Goal: Navigation & Orientation: Find specific page/section

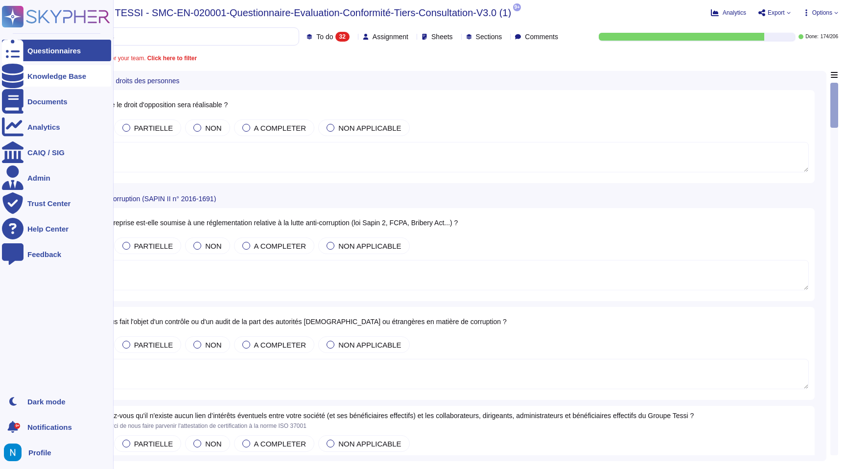
click at [31, 79] on div "Knowledge Base" at bounding box center [56, 76] width 109 height 22
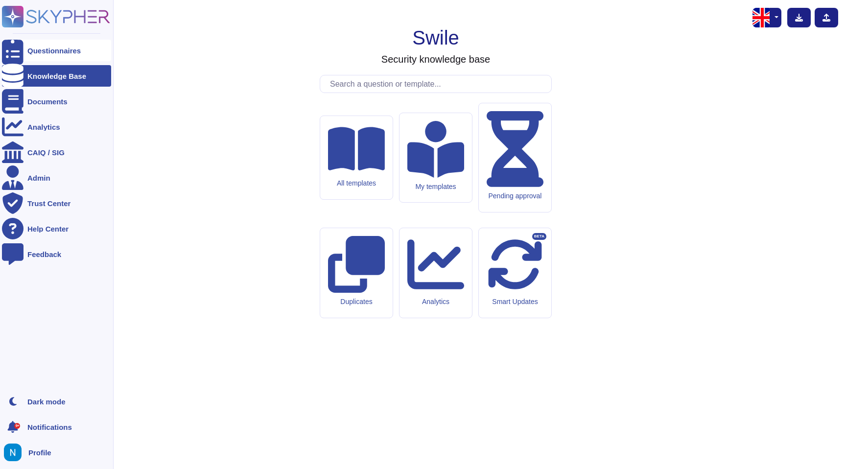
click at [35, 56] on div "Questionnaires" at bounding box center [56, 51] width 109 height 22
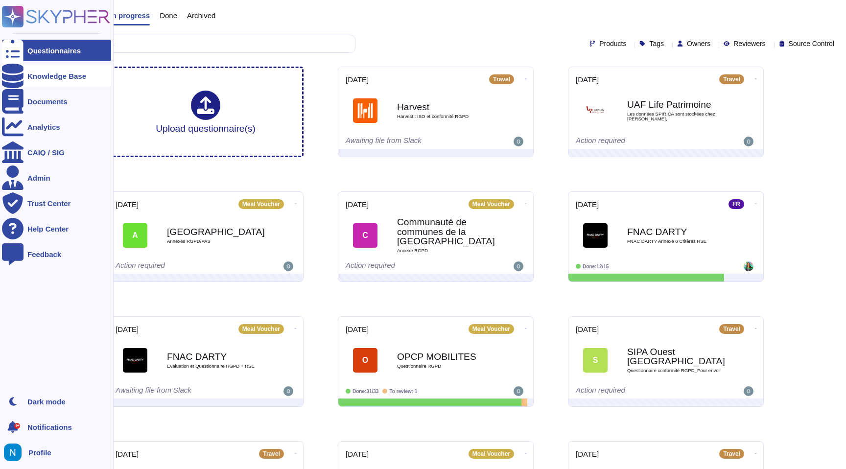
click at [45, 75] on div "Knowledge Base" at bounding box center [56, 75] width 59 height 7
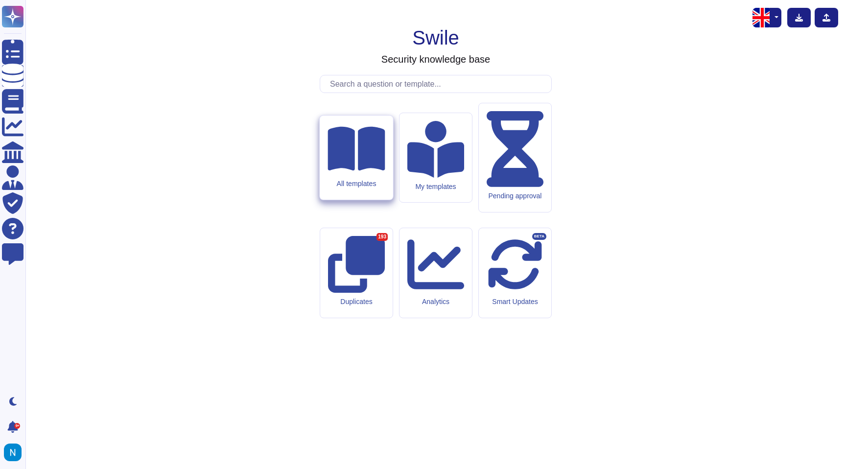
click at [336, 188] on div "All templates" at bounding box center [356, 184] width 57 height 8
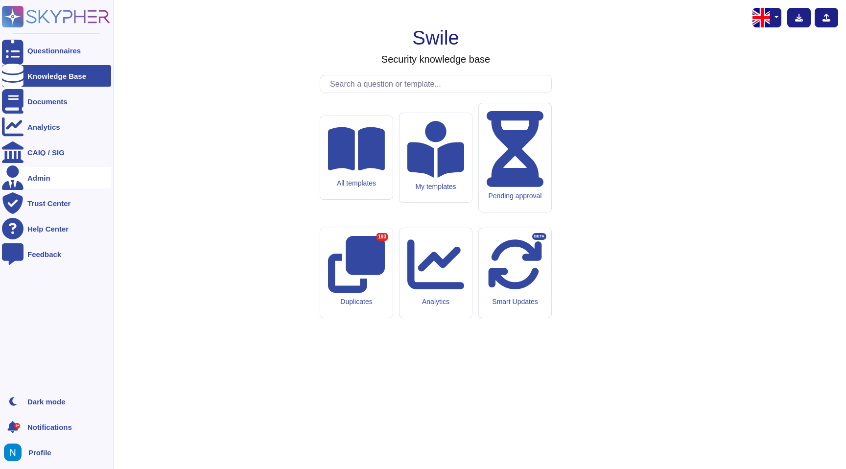
click at [13, 178] on icon at bounding box center [13, 178] width 22 height 24
click at [13, 182] on icon at bounding box center [13, 178] width 22 height 24
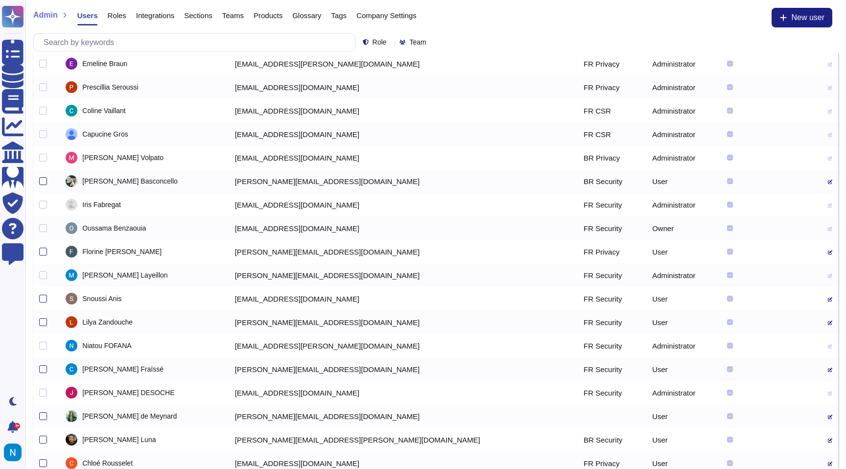
scroll to position [29, 0]
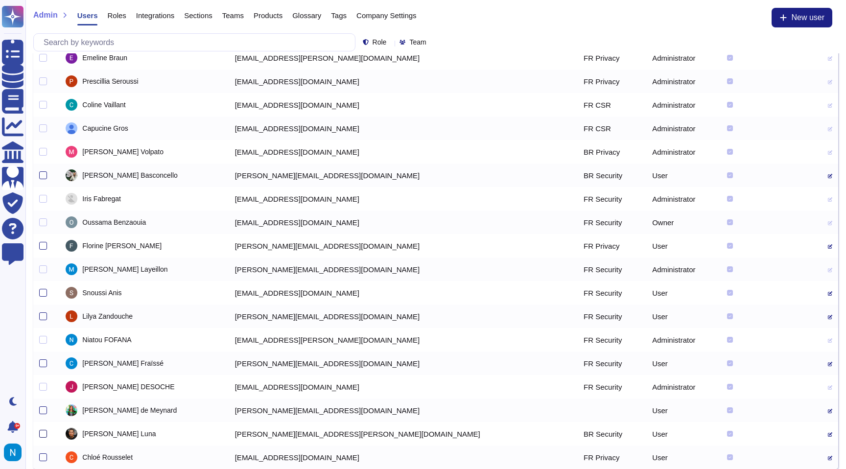
click at [44, 433] on div at bounding box center [43, 434] width 8 height 8
click at [0, 0] on input "checkbox" at bounding box center [0, 0] width 0 height 0
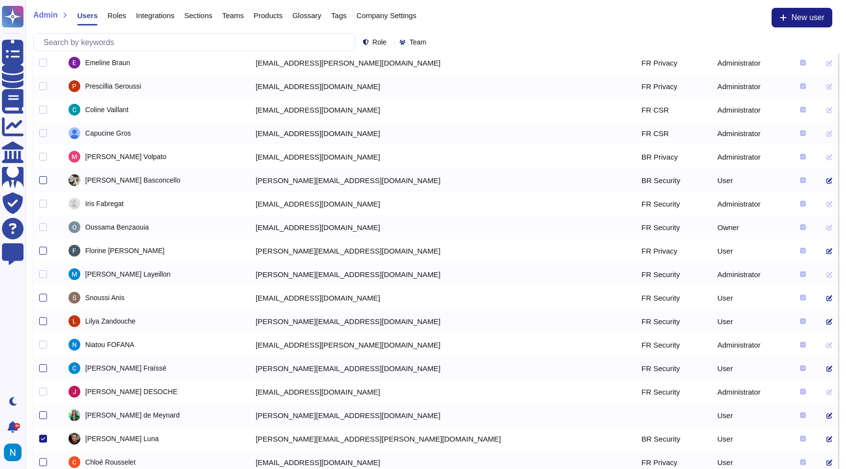
click at [827, 438] on icon at bounding box center [830, 439] width 6 height 6
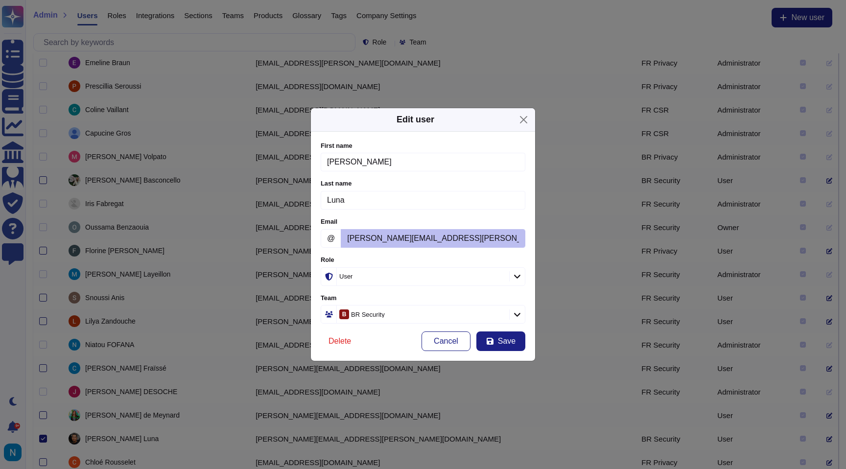
click at [515, 324] on icon at bounding box center [593, 402] width 157 height 157
click at [467, 277] on div "Role" at bounding box center [422, 277] width 170 height 18
click at [443, 275] on div "Role" at bounding box center [422, 277] width 170 height 18
click at [426, 275] on div "Role" at bounding box center [422, 277] width 170 height 18
click at [407, 277] on div "Role" at bounding box center [422, 277] width 170 height 18
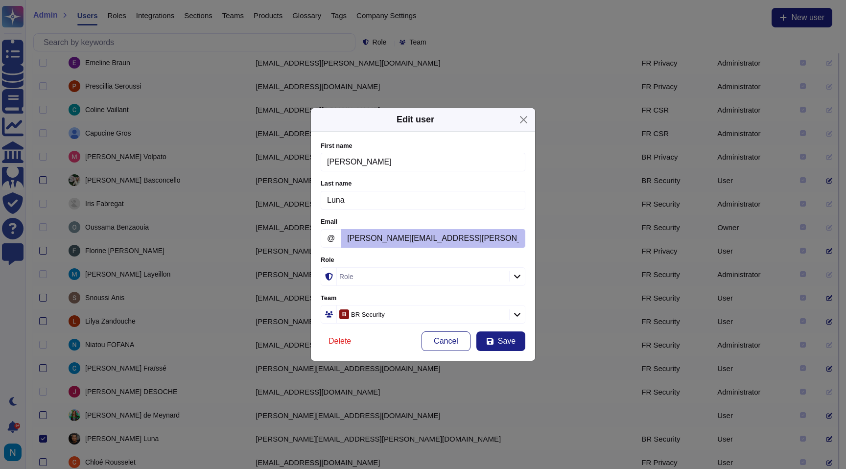
click at [386, 280] on div "Role" at bounding box center [422, 277] width 170 height 18
click at [442, 343] on span "Cancel" at bounding box center [446, 341] width 24 height 8
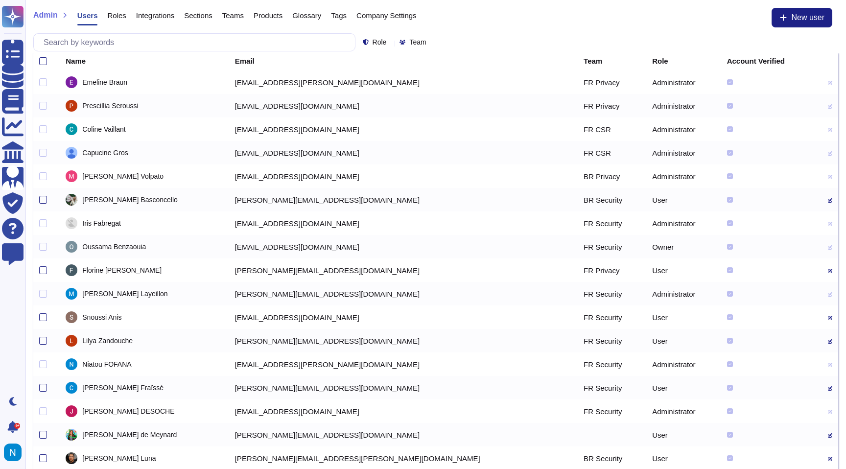
scroll to position [2, 0]
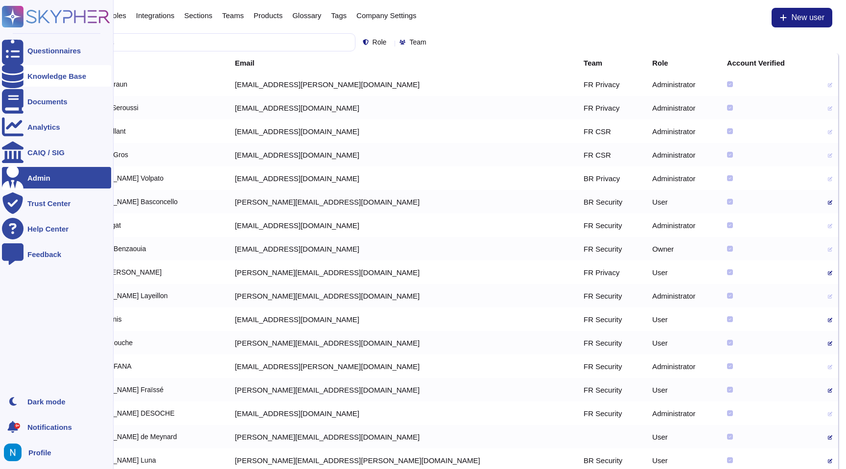
click at [37, 75] on div "Knowledge Base" at bounding box center [56, 75] width 59 height 7
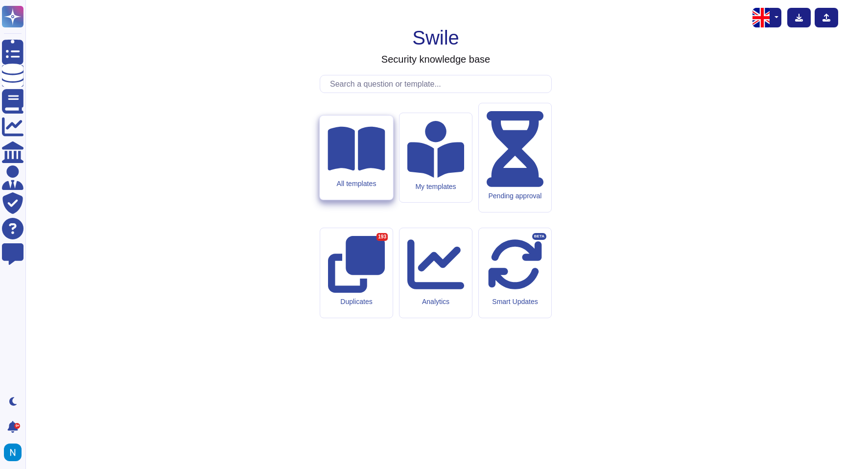
click at [352, 188] on div "All templates" at bounding box center [356, 184] width 57 height 8
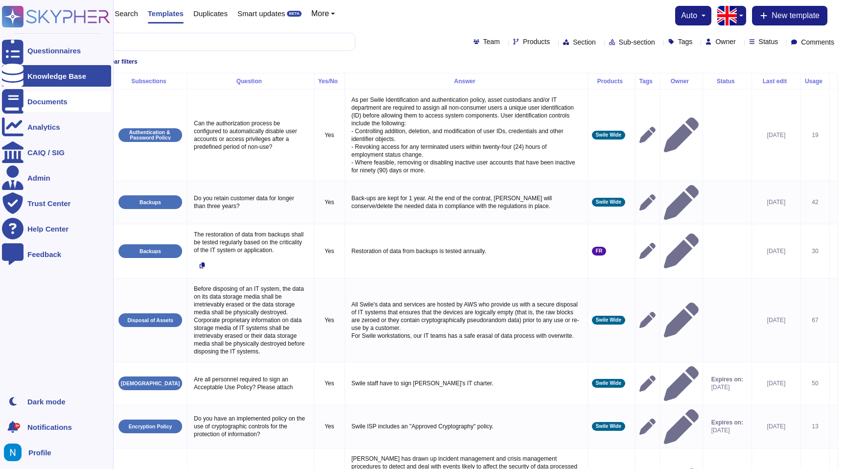
click at [49, 101] on div "Documents" at bounding box center [47, 101] width 40 height 7
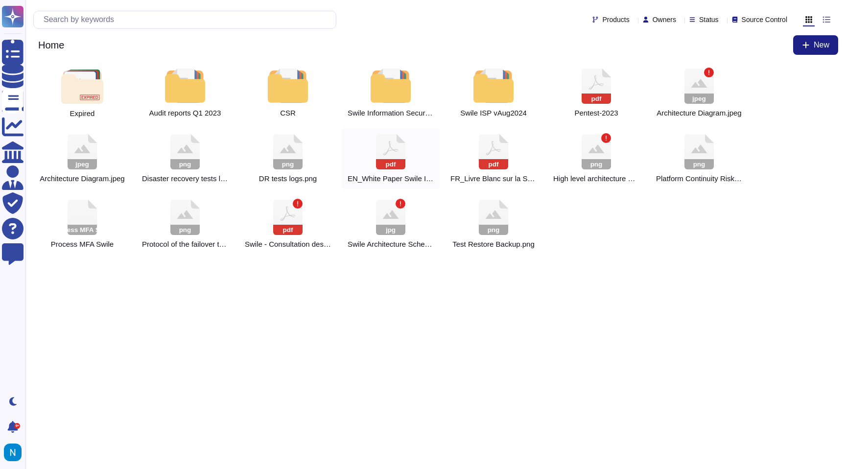
click at [582, 104] on icon at bounding box center [596, 86] width 29 height 35
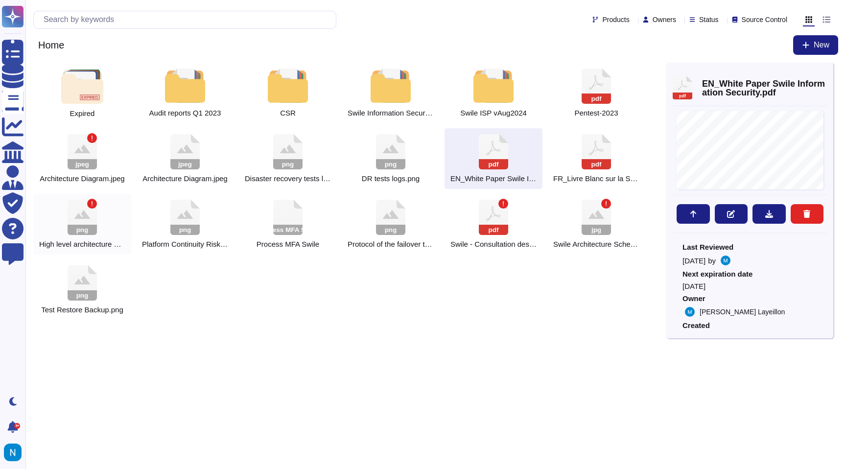
click at [79, 217] on icon at bounding box center [82, 214] width 16 height 9
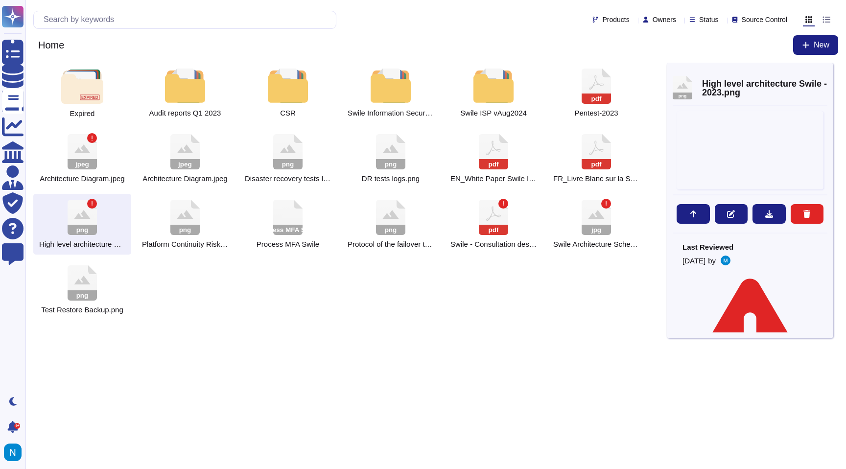
click at [79, 217] on icon at bounding box center [82, 214] width 16 height 9
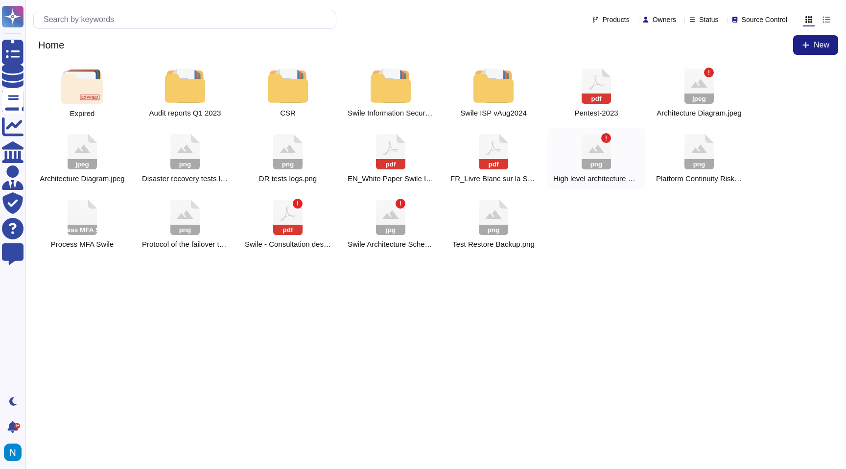
click at [593, 104] on icon at bounding box center [596, 86] width 29 height 35
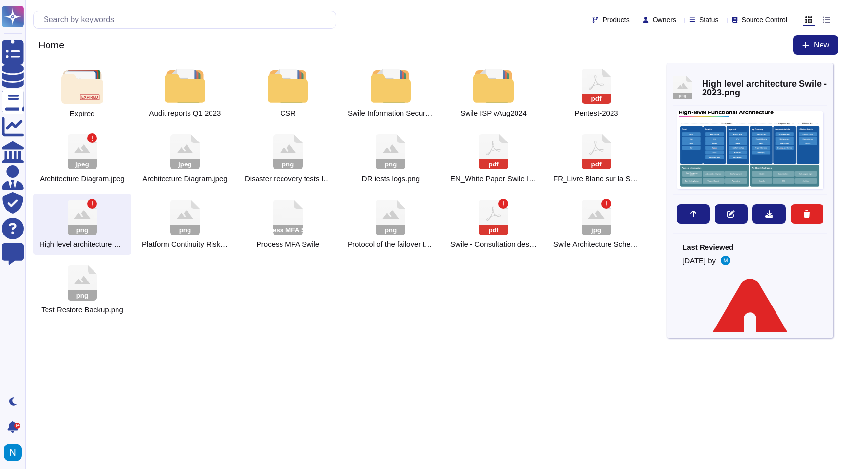
click at [593, 104] on icon at bounding box center [596, 86] width 29 height 35
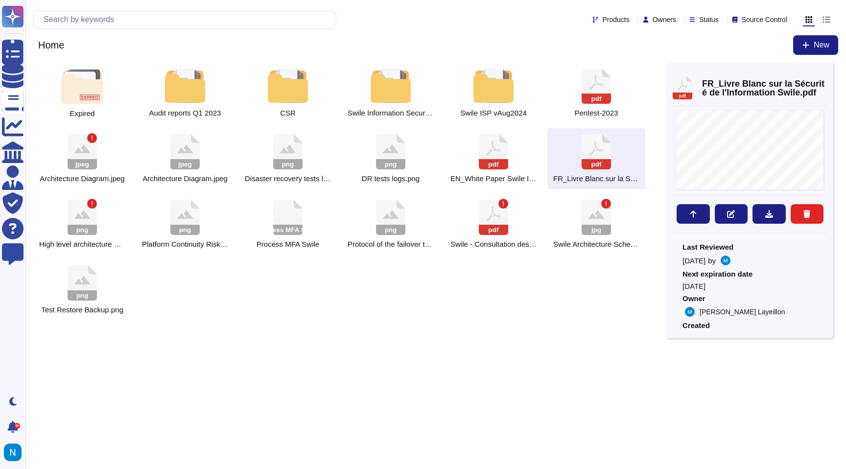
click at [376, 328] on html "Questionnaires Knowledge Base Documents Analytics CAIQ / SIG Admin Trust Center…" at bounding box center [423, 164] width 846 height 328
click at [608, 204] on icon at bounding box center [606, 204] width 6 height 6
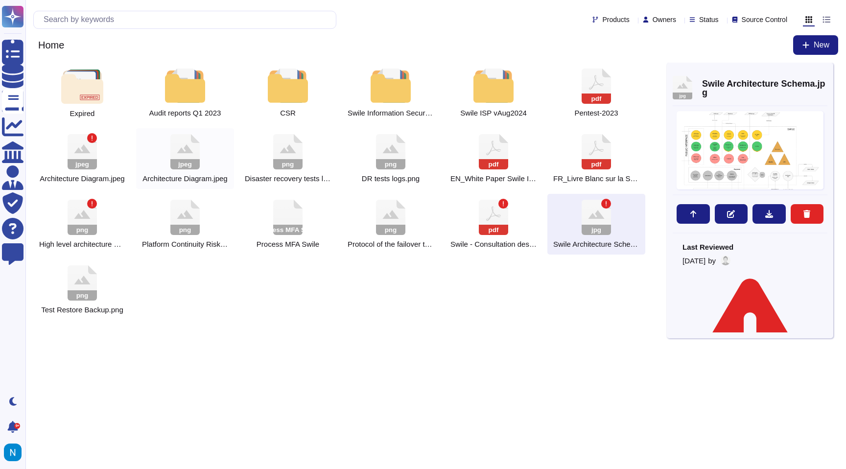
click at [186, 164] on rect at bounding box center [184, 164] width 29 height 10
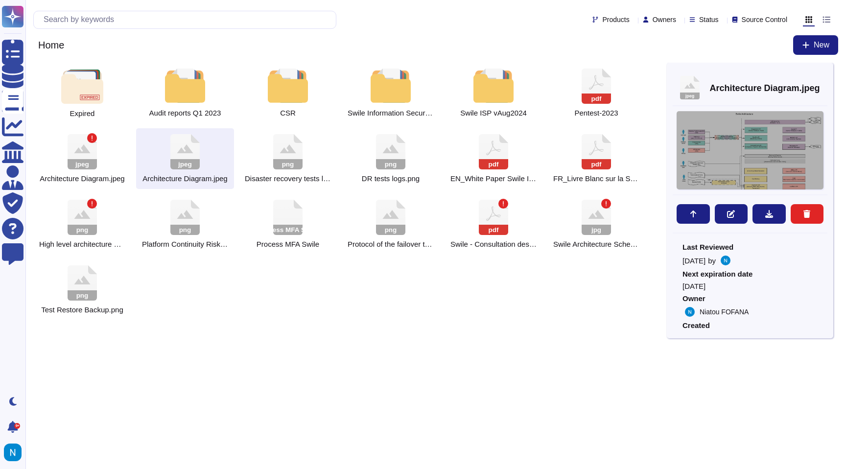
click at [737, 144] on div at bounding box center [750, 150] width 147 height 78
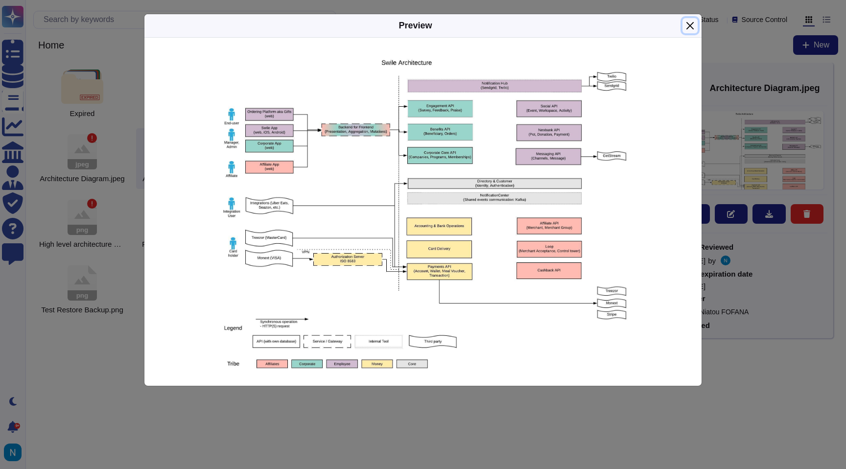
click at [688, 25] on button "Close" at bounding box center [690, 25] width 15 height 15
